Goal: Task Accomplishment & Management: Complete application form

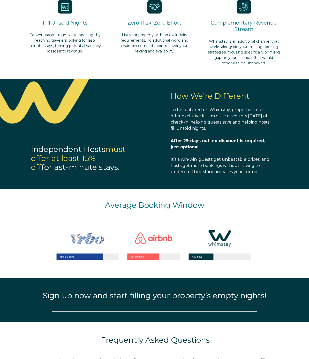
select select "MX"
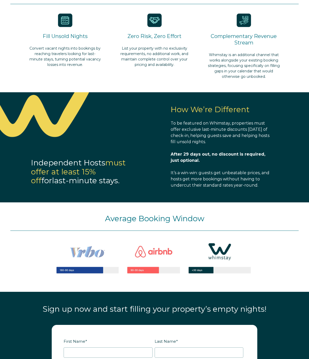
scroll to position [294, 0]
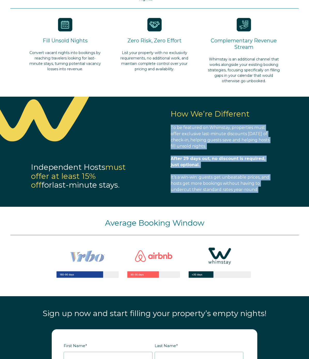
drag, startPoint x: 171, startPoint y: 127, endPoint x: 259, endPoint y: 189, distance: 107.5
click at [259, 189] on span "How We’re Different To be featured on Whimstay, properties must offer exclusive…" at bounding box center [222, 151] width 102 height 83
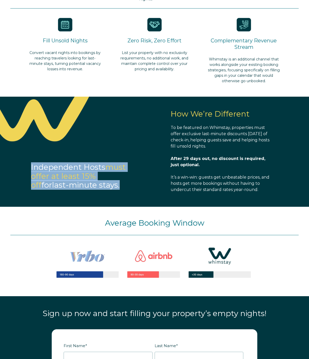
drag, startPoint x: 32, startPoint y: 166, endPoint x: 107, endPoint y: 190, distance: 79.6
click at [107, 190] on div "Independent Hosts must offer at least 15% off for last-minute stays." at bounding box center [80, 175] width 160 height 41
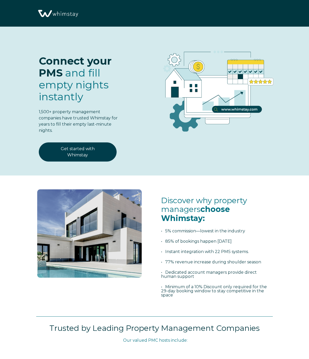
select select "MX"
select select "Standard"
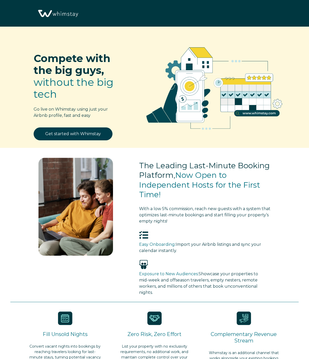
select select "MX"
